Goal: Navigation & Orientation: Find specific page/section

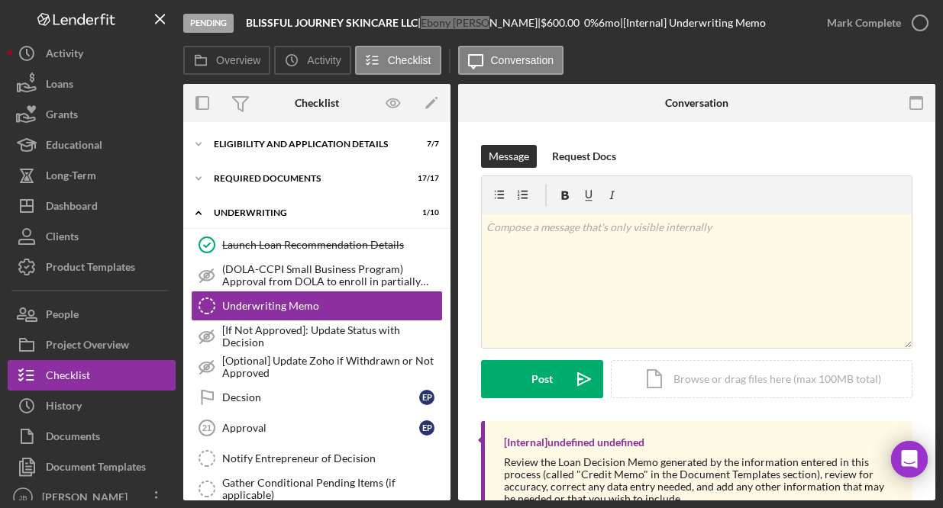
scroll to position [94, 0]
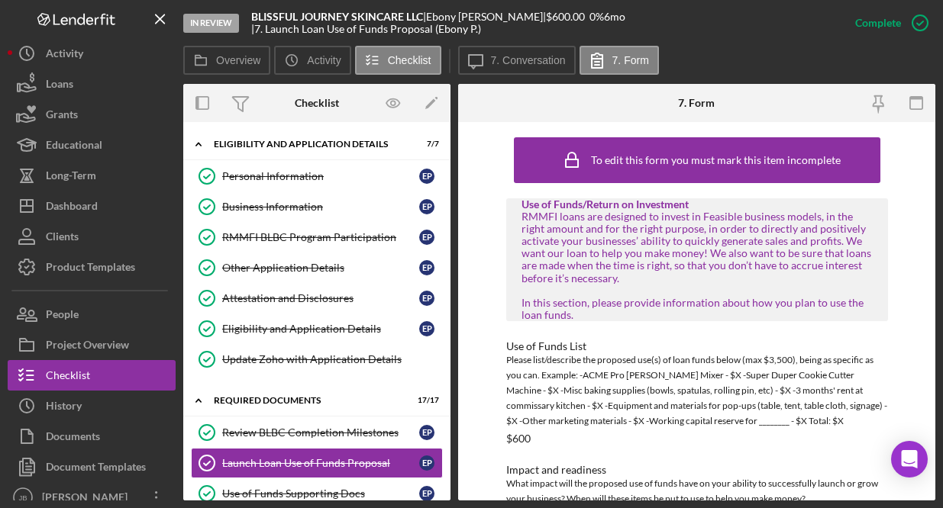
scroll to position [1192, 0]
